Goal: Task Accomplishment & Management: Manage account settings

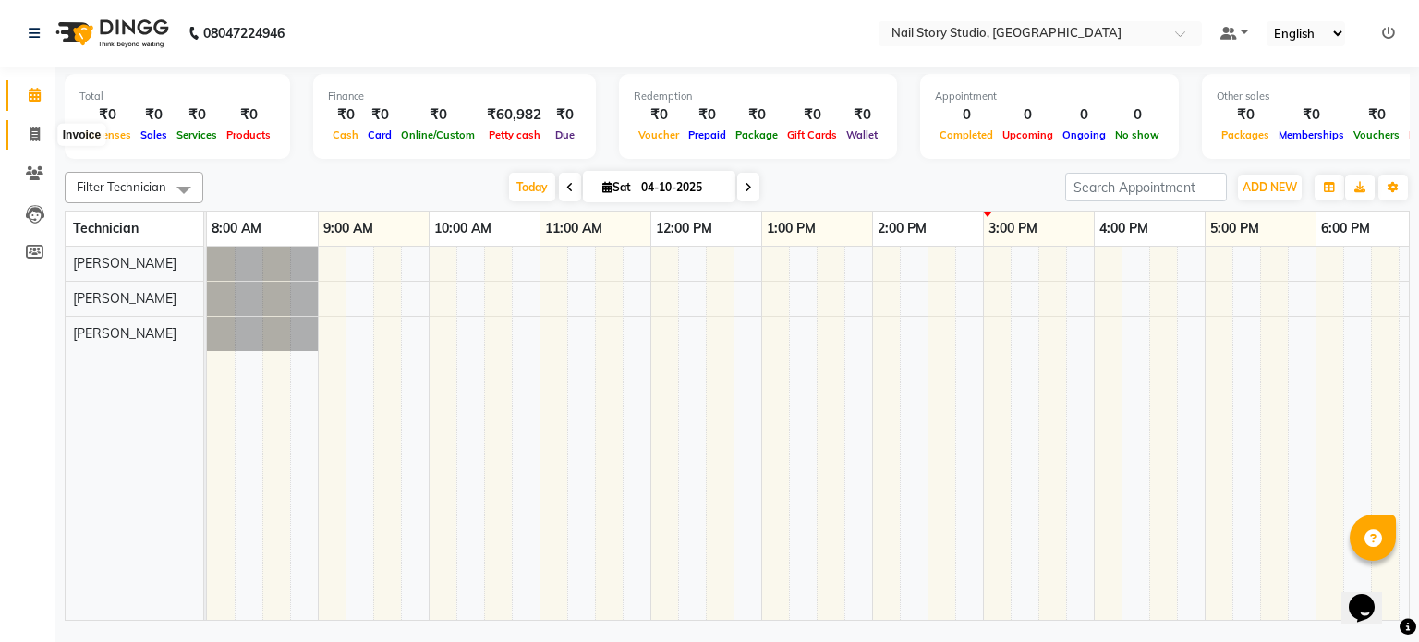
click at [28, 130] on span at bounding box center [34, 135] width 32 height 21
select select "service"
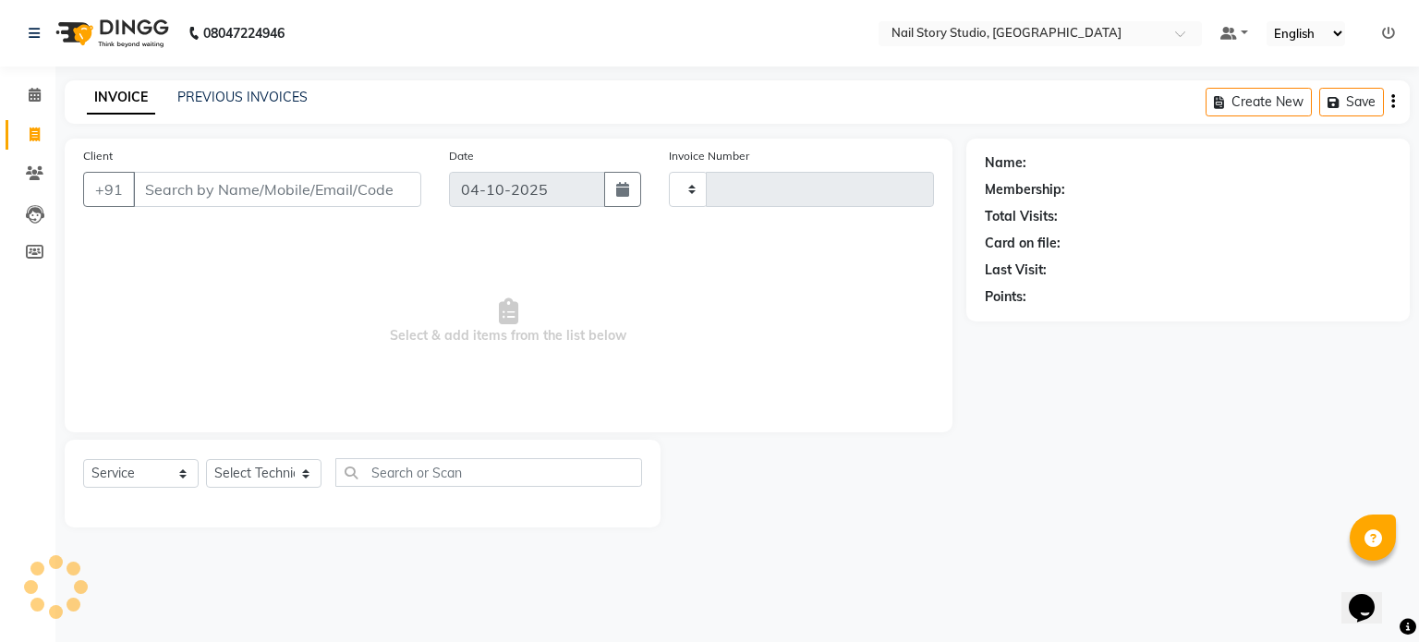
type input "0099"
select select "8686"
click at [223, 107] on div "INVOICE PREVIOUS INVOICES" at bounding box center [197, 98] width 265 height 21
click at [223, 100] on link "PREVIOUS INVOICES" at bounding box center [242, 97] width 130 height 17
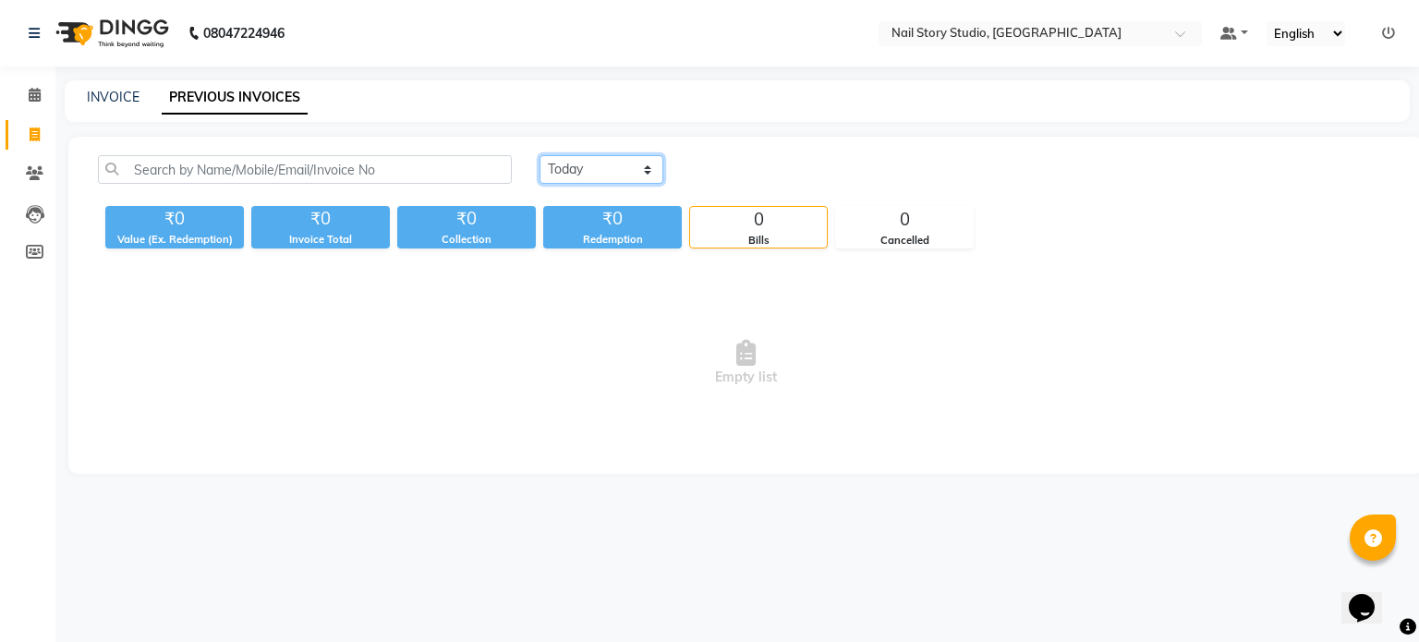
click at [575, 163] on select "[DATE] [DATE] Custom Range" at bounding box center [601, 169] width 124 height 29
select select "range"
click at [539, 155] on select "[DATE] [DATE] Custom Range" at bounding box center [601, 169] width 124 height 29
click at [739, 166] on input "04-10-2025" at bounding box center [751, 170] width 129 height 26
select select "10"
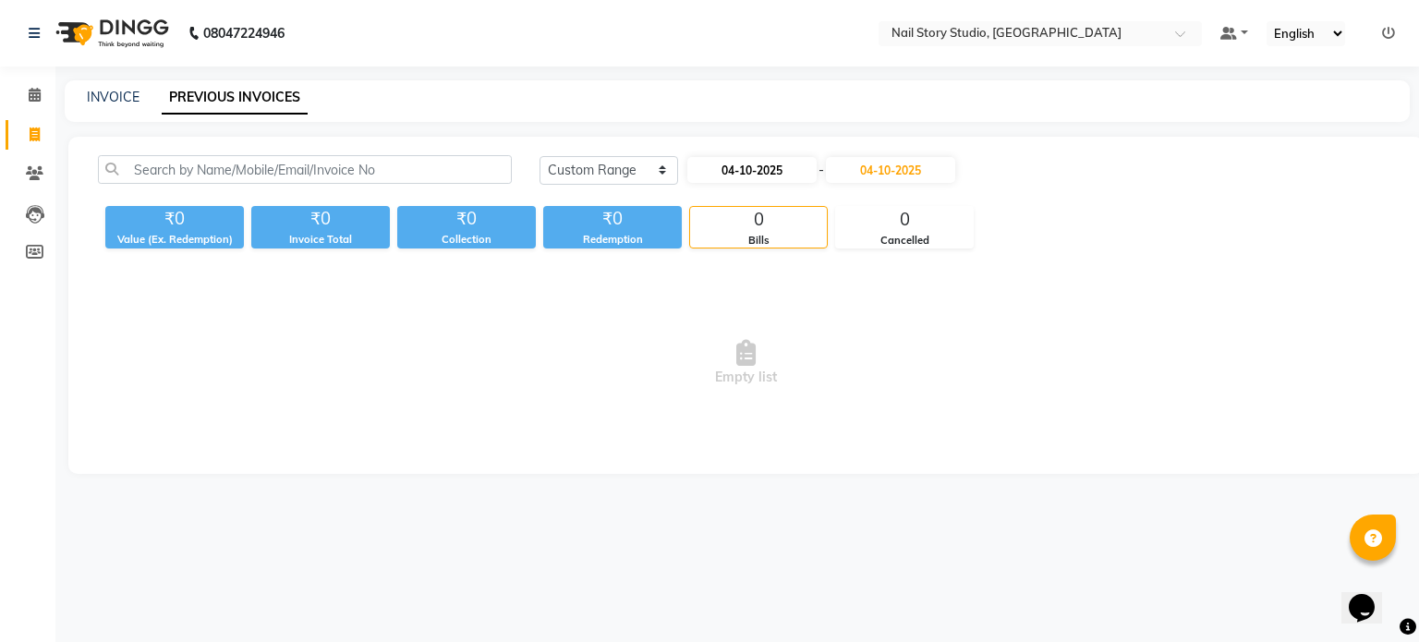
select select "2025"
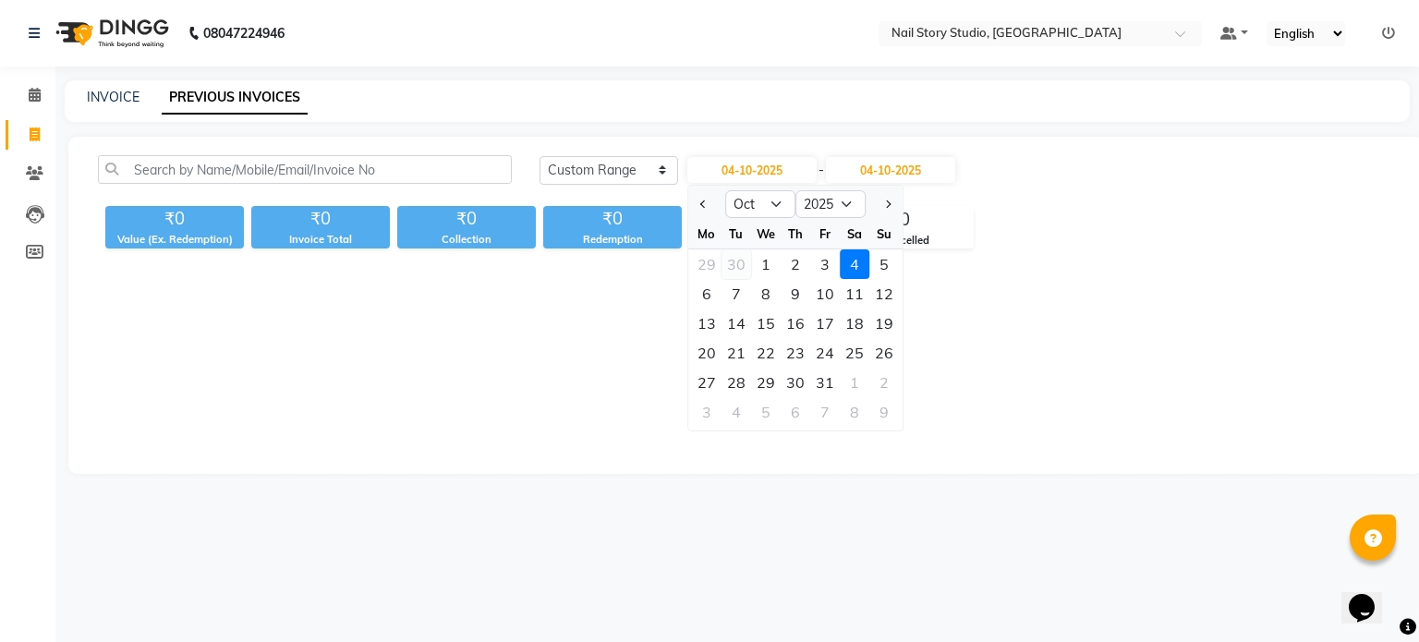
click at [739, 265] on div "30" at bounding box center [736, 264] width 30 height 30
type input "30-09-2025"
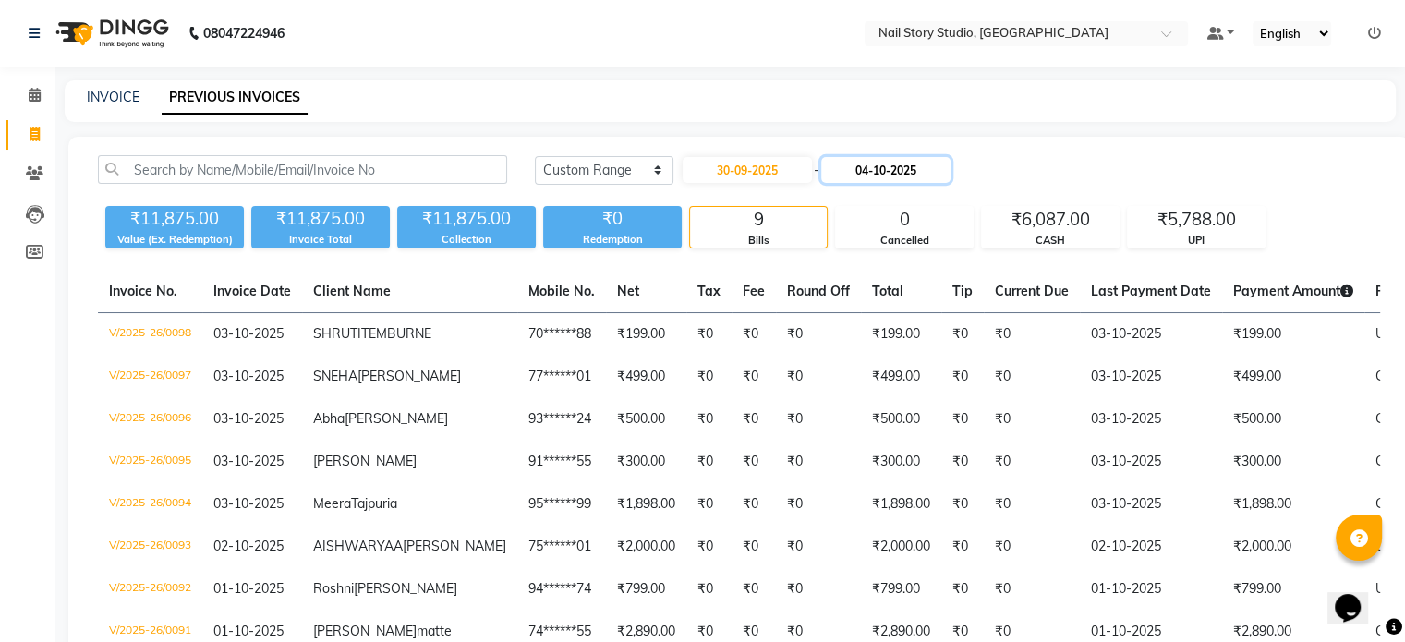
click at [872, 165] on input "04-10-2025" at bounding box center [885, 170] width 129 height 26
select select "10"
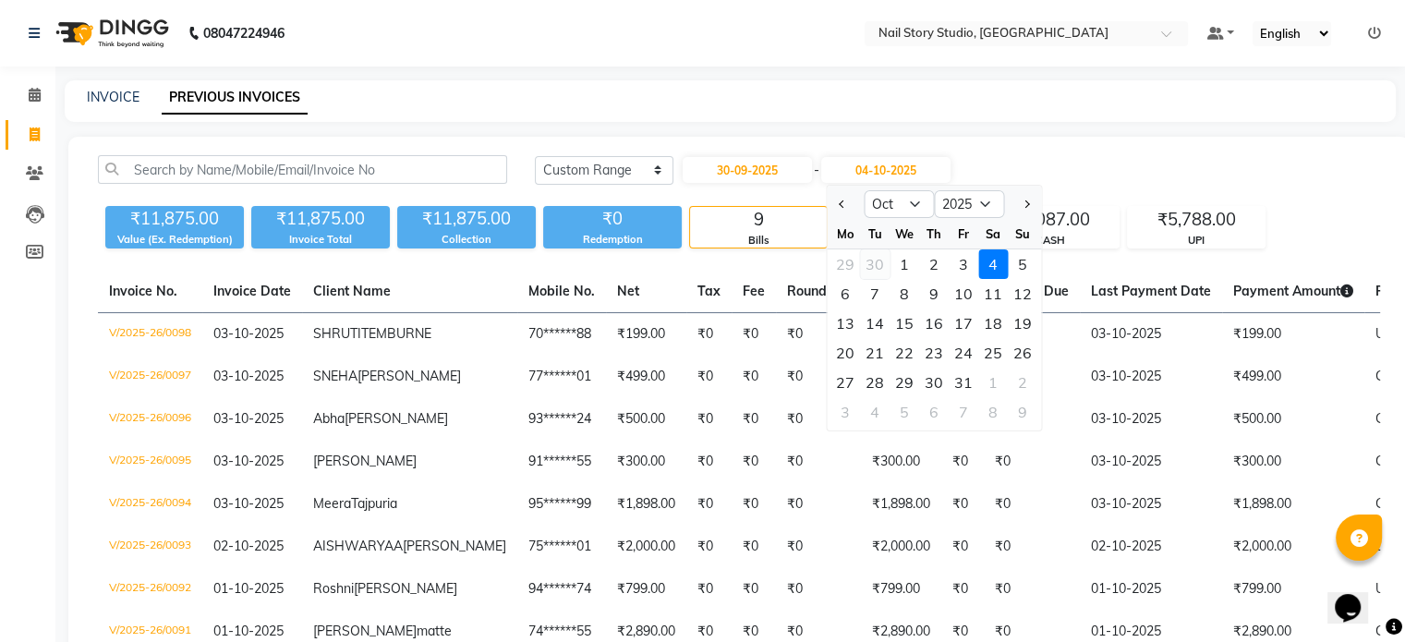
click at [873, 257] on div "30" at bounding box center [875, 264] width 30 height 30
type input "30-09-2025"
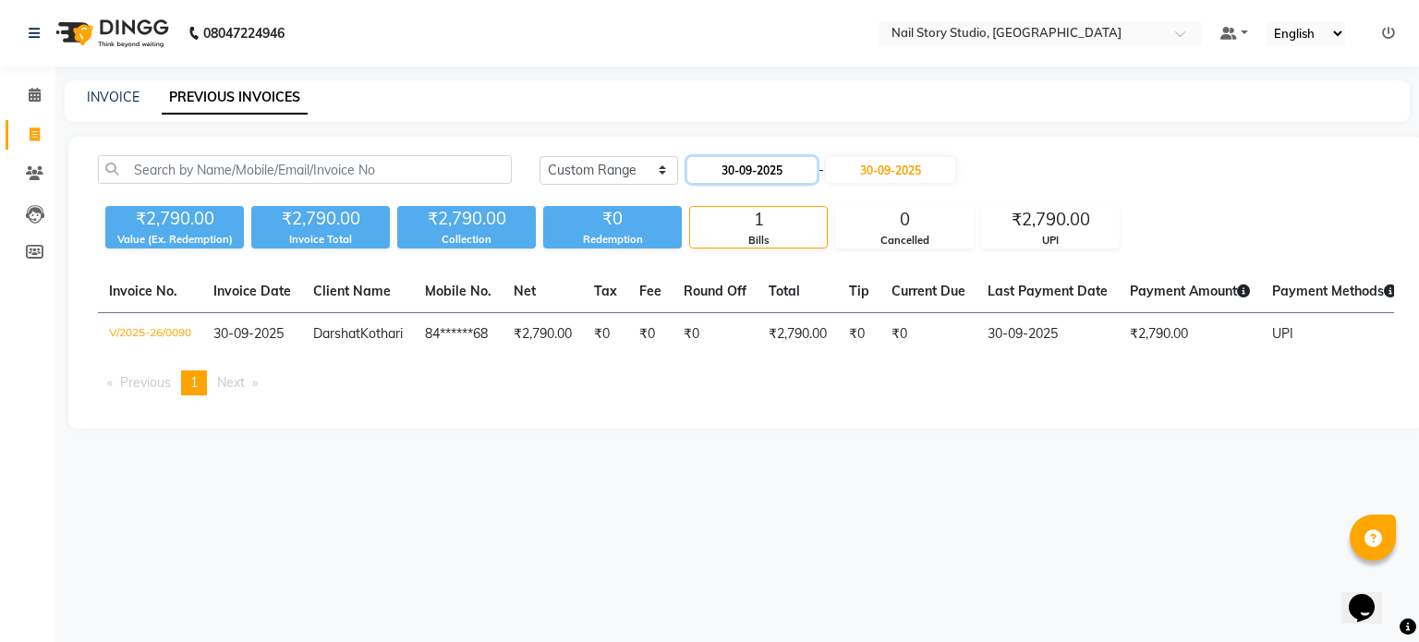
click at [750, 163] on input "30-09-2025" at bounding box center [751, 170] width 129 height 26
select select "9"
select select "2025"
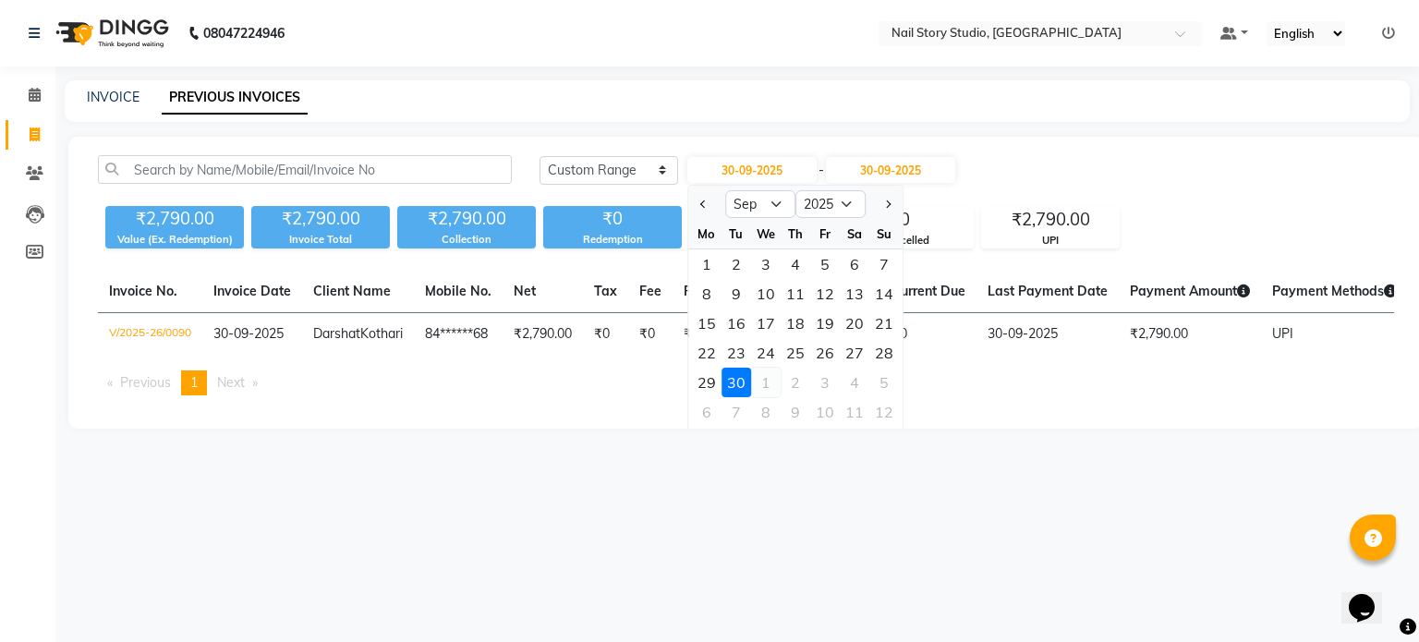
click at [769, 380] on div "1" at bounding box center [766, 383] width 30 height 30
type input "01-10-2025"
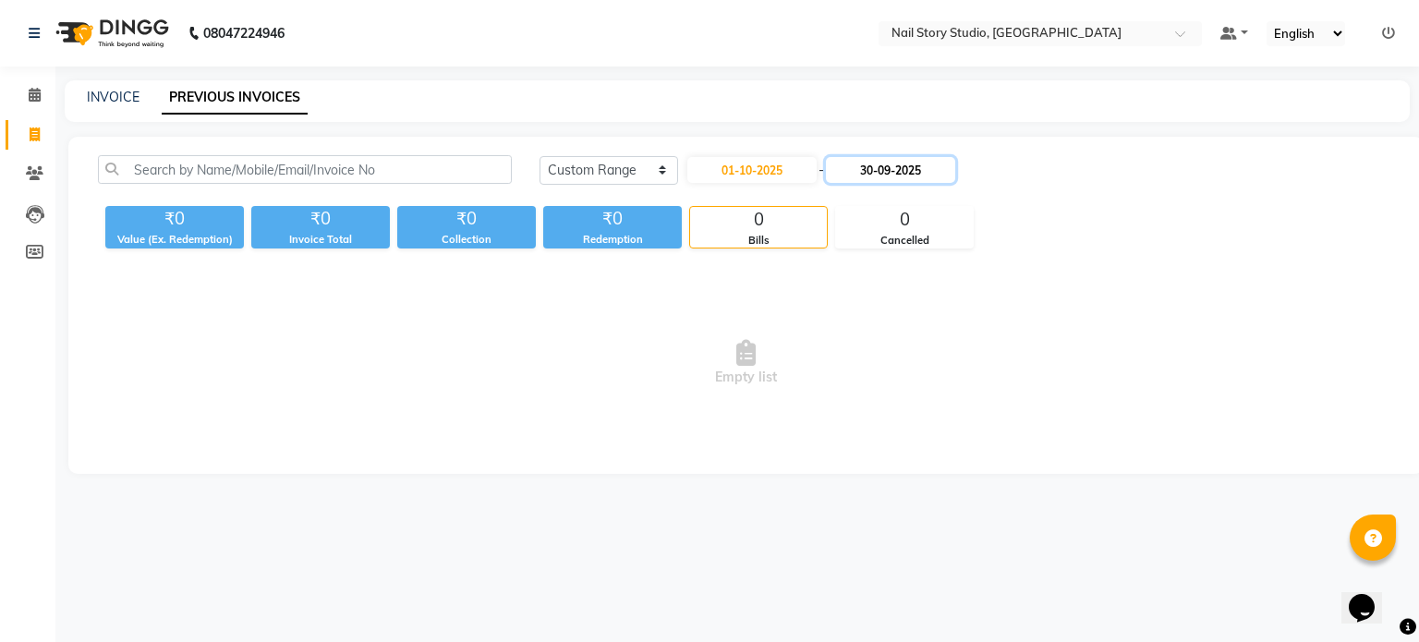
click at [893, 165] on input "30-09-2025" at bounding box center [890, 170] width 129 height 26
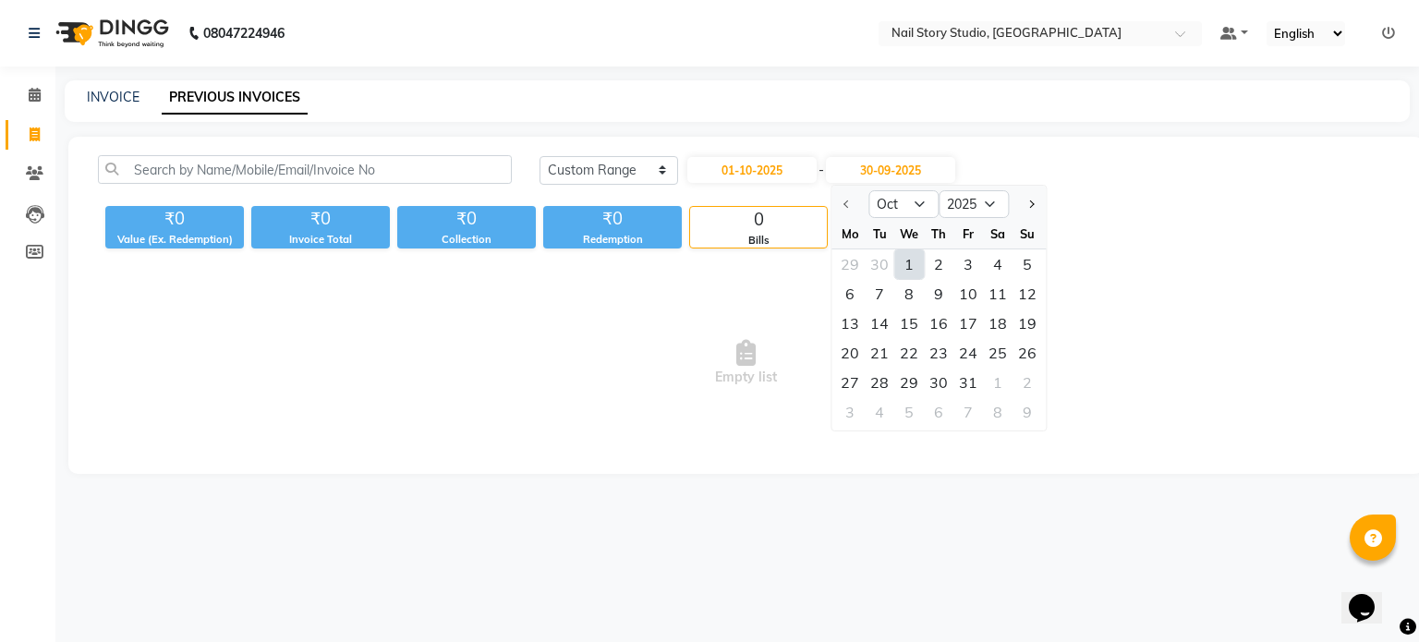
click at [906, 266] on div "1" at bounding box center [909, 264] width 30 height 30
type input "01-10-2025"
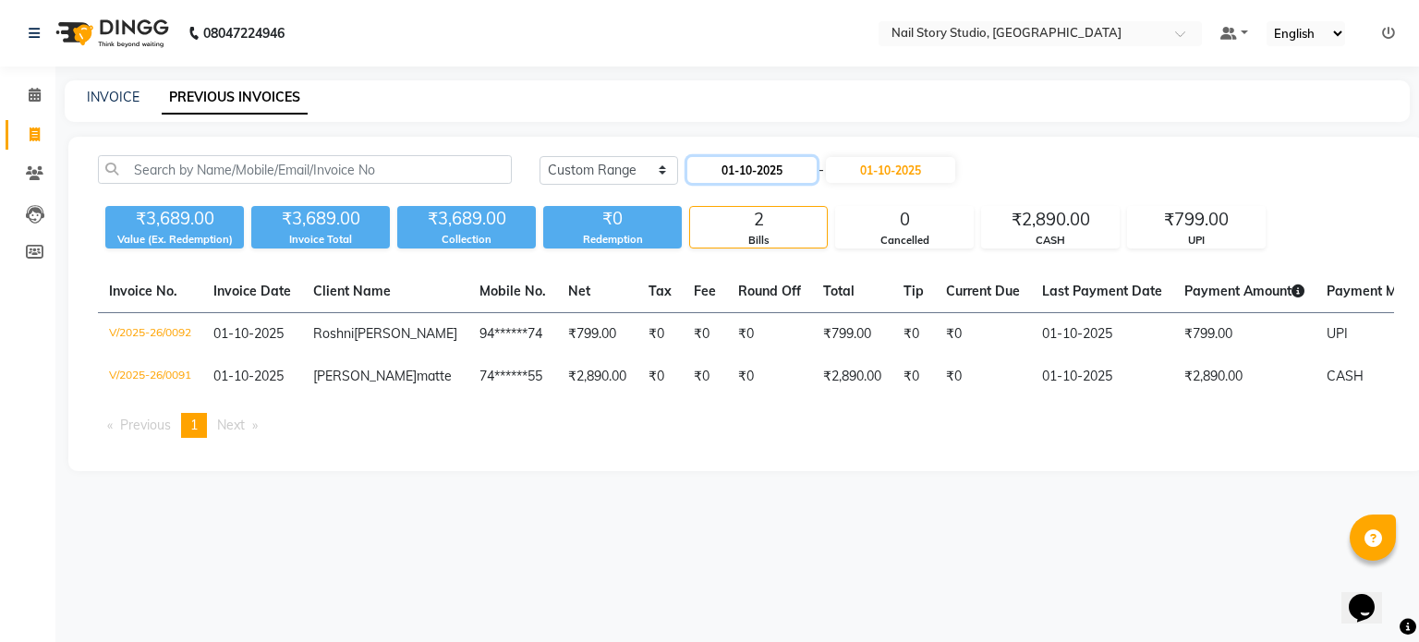
click at [759, 169] on input "01-10-2025" at bounding box center [751, 170] width 129 height 26
select select "10"
select select "2025"
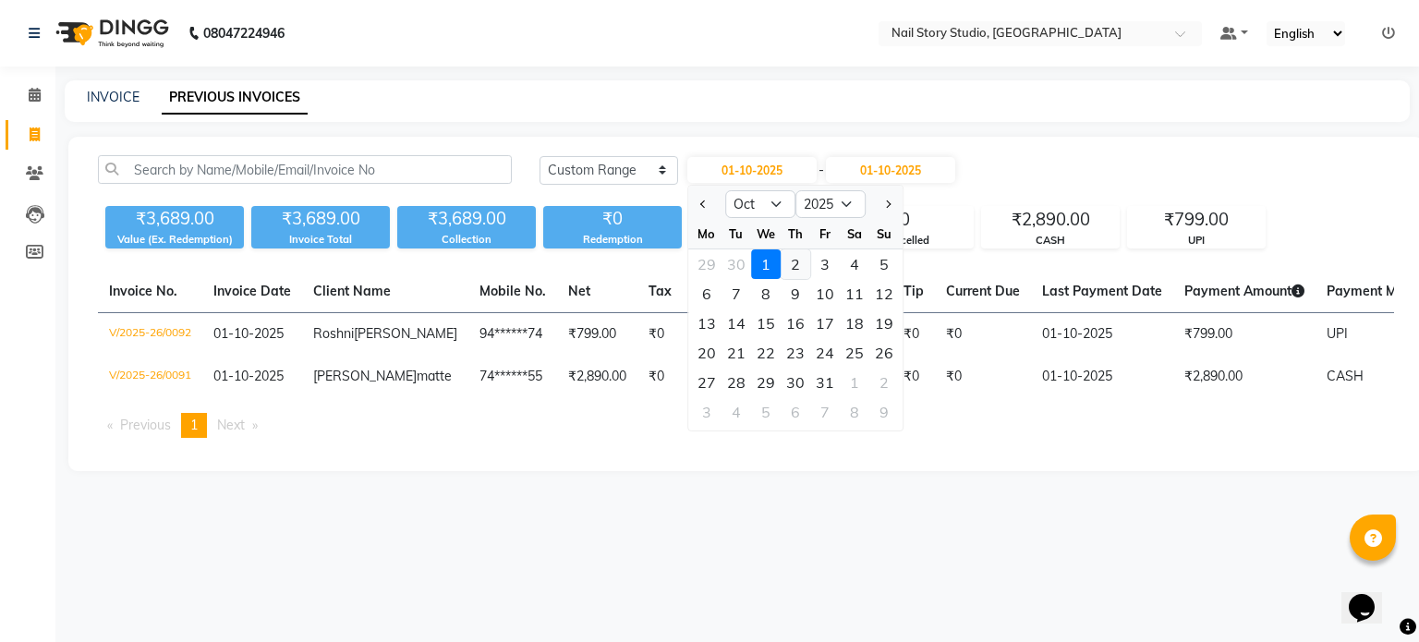
click at [793, 261] on div "2" at bounding box center [795, 264] width 30 height 30
type input "02-10-2025"
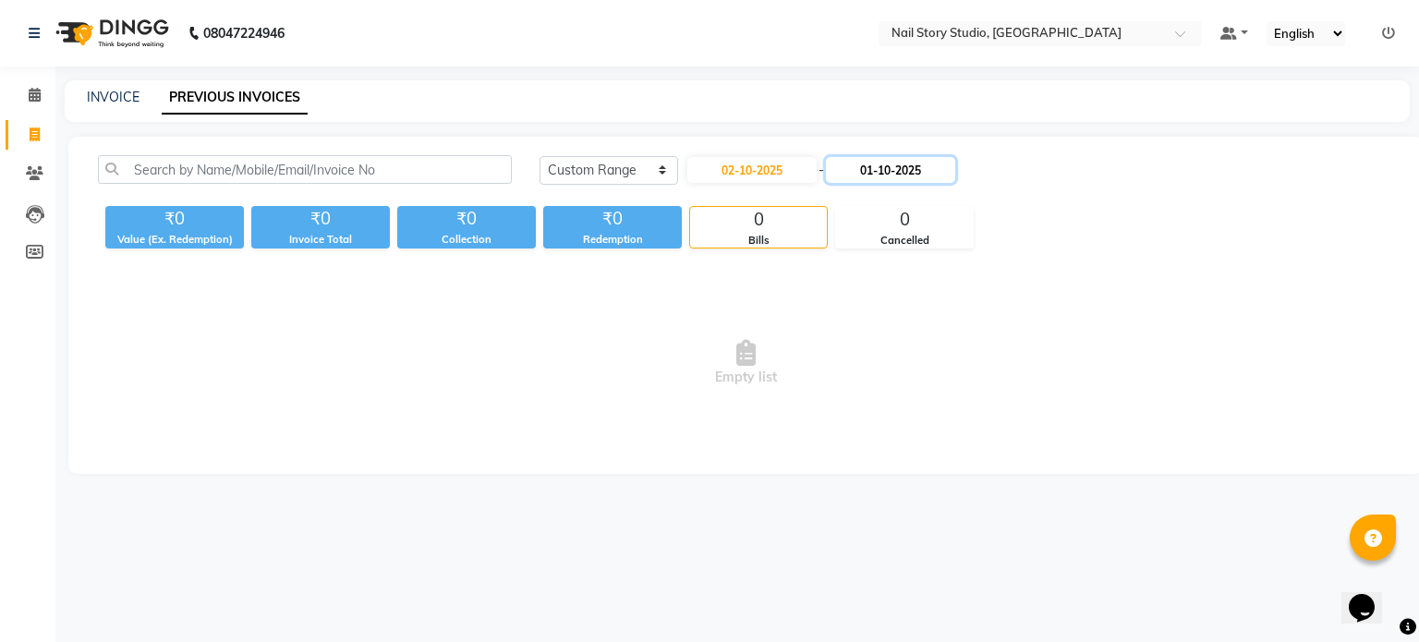
click at [881, 163] on input "01-10-2025" at bounding box center [890, 170] width 129 height 26
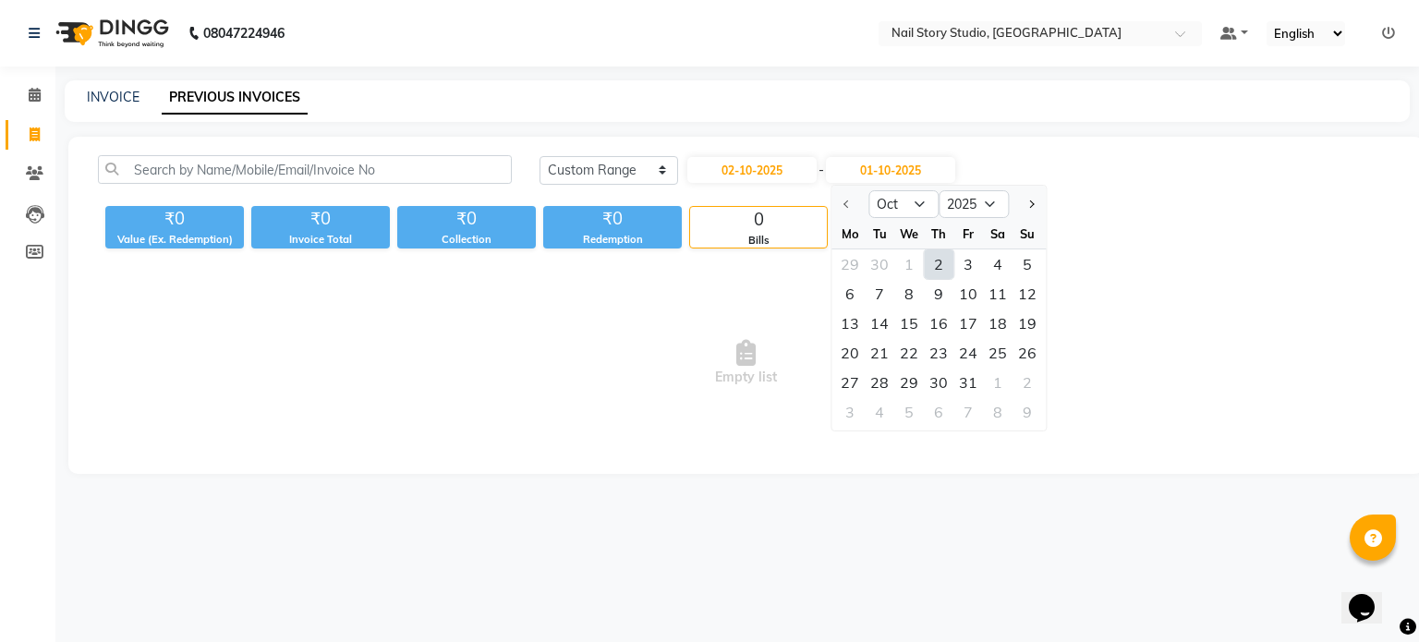
click at [938, 260] on div "2" at bounding box center [939, 264] width 30 height 30
type input "02-10-2025"
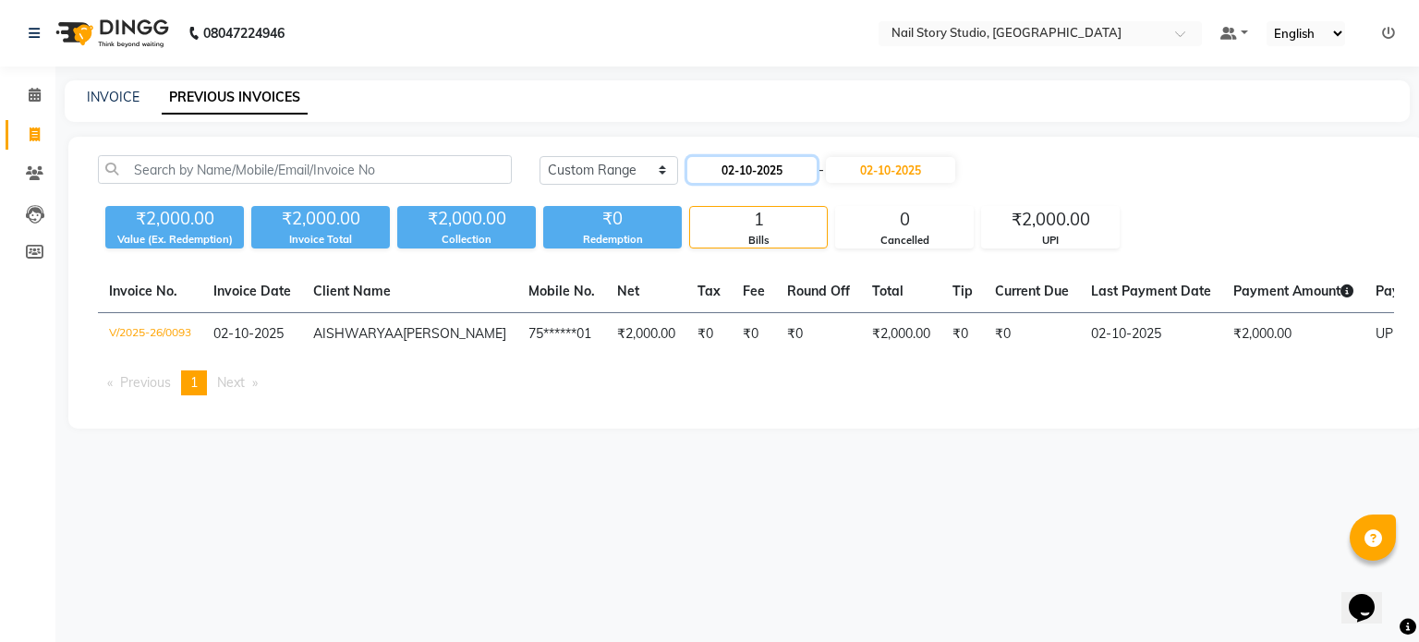
click at [779, 166] on input "02-10-2025" at bounding box center [751, 170] width 129 height 26
select select "10"
select select "2025"
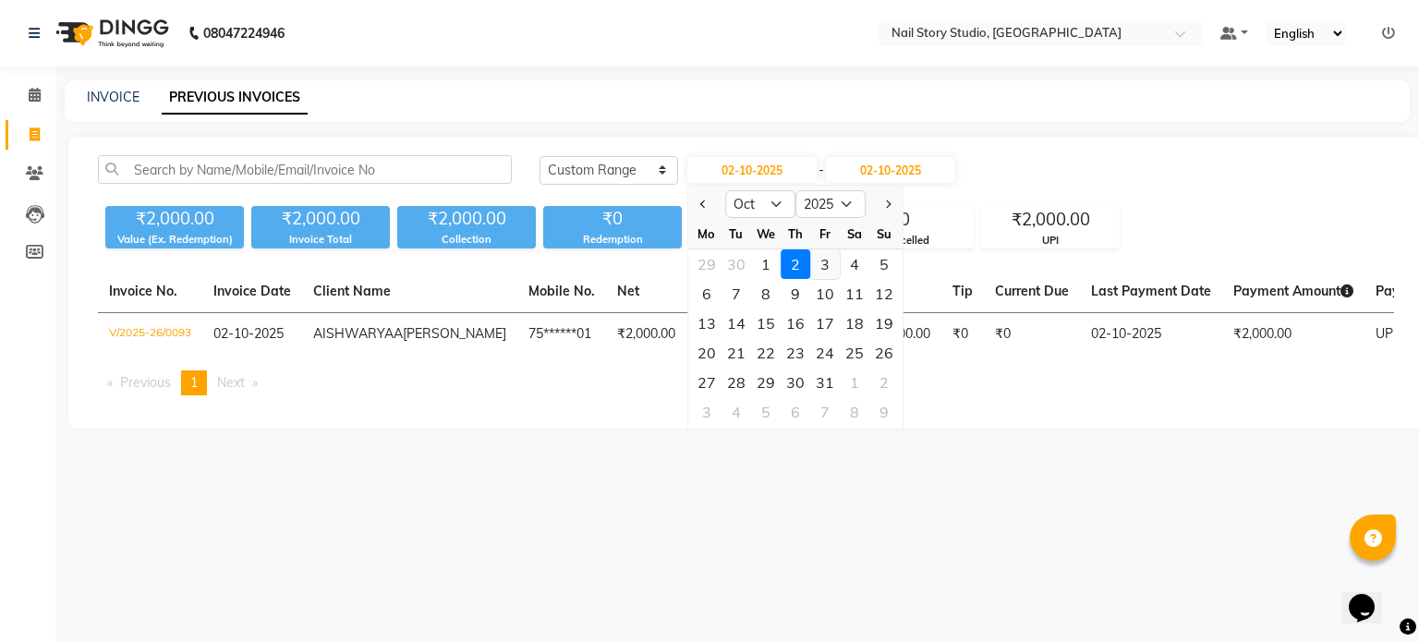
click at [824, 269] on div "3" at bounding box center [825, 264] width 30 height 30
type input "03-10-2025"
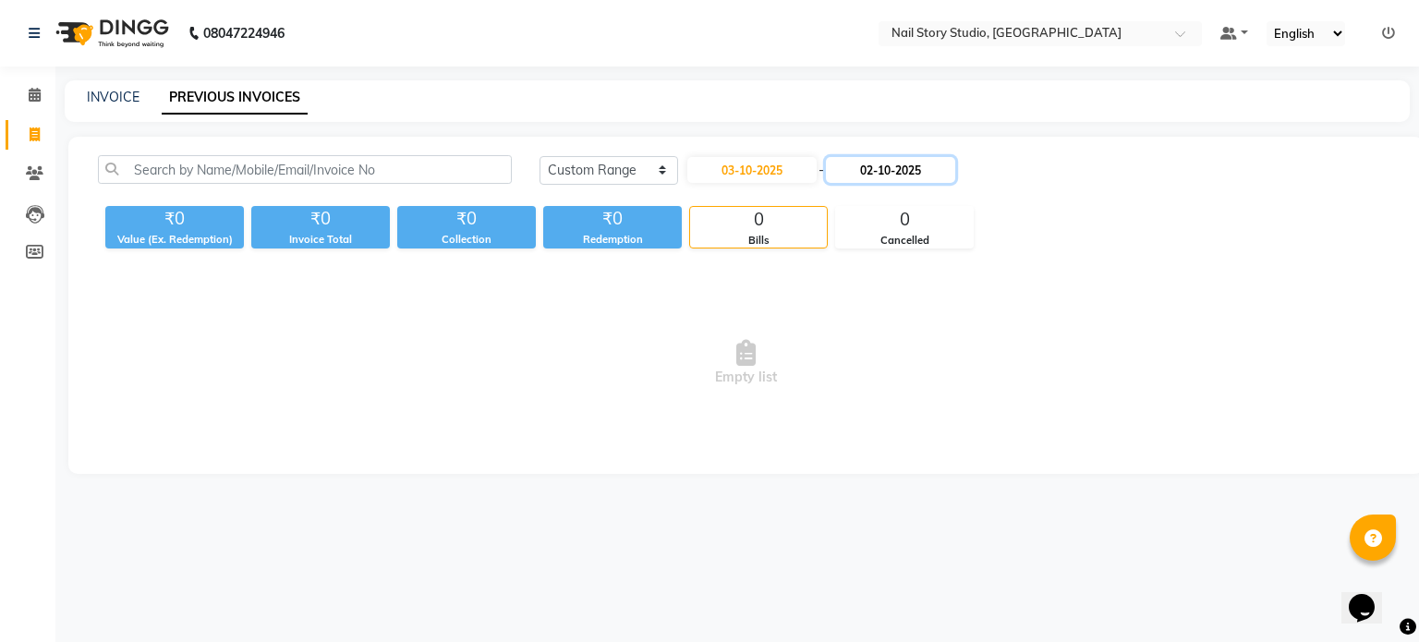
click at [879, 171] on input "02-10-2025" at bounding box center [890, 170] width 129 height 26
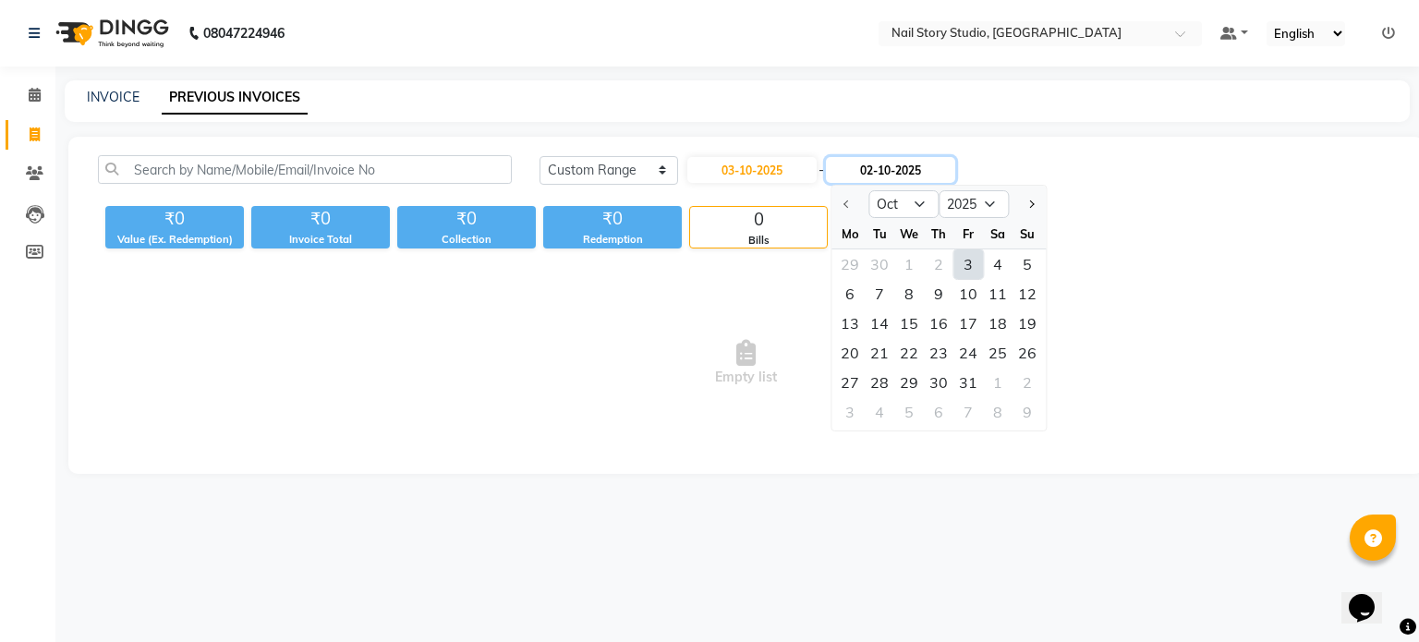
click at [879, 171] on input "02-10-2025" at bounding box center [890, 170] width 129 height 26
click at [964, 271] on div "3" at bounding box center [968, 264] width 30 height 30
type input "03-10-2025"
